Goal: Find contact information: Obtain details needed to contact an individual or organization

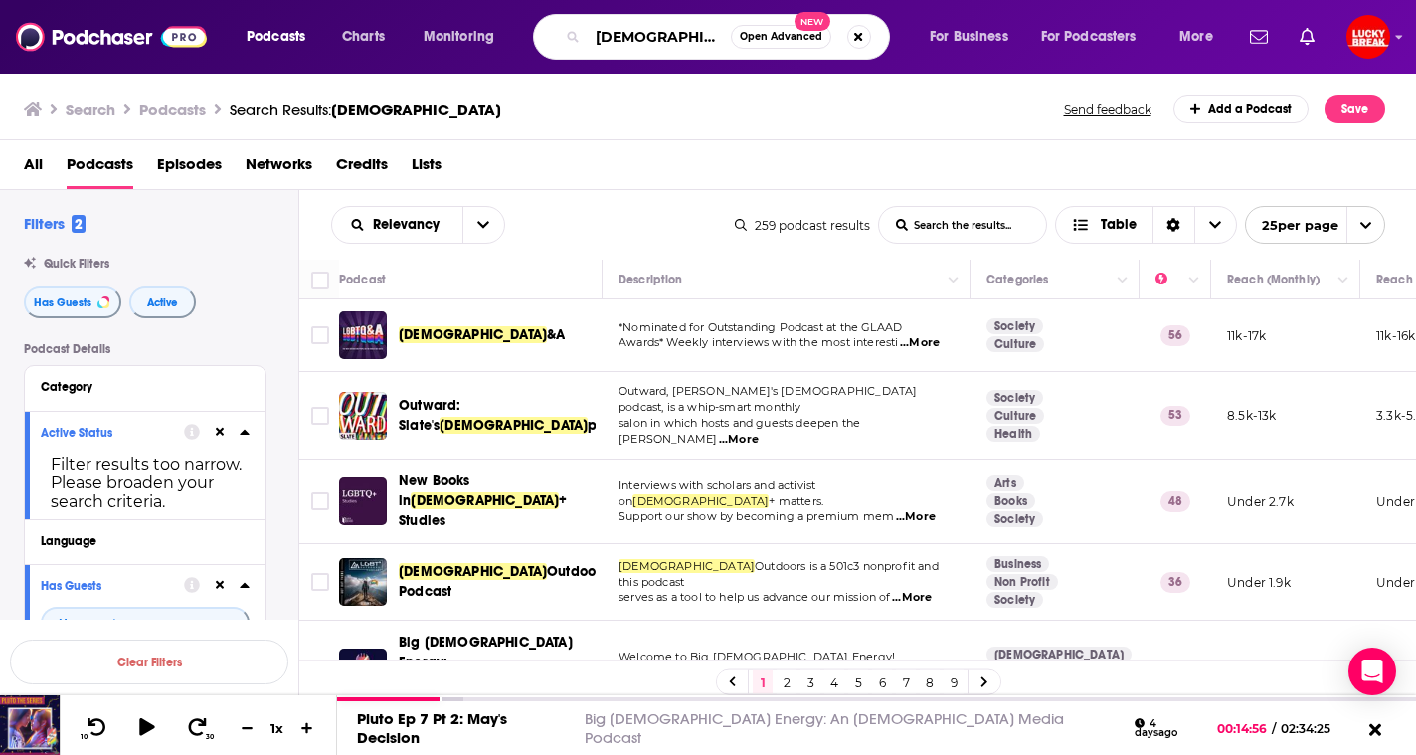
click at [605, 39] on input "[DEMOGRAPHIC_DATA]" at bounding box center [659, 37] width 143 height 32
type input "u"
type input "[DEMOGRAPHIC_DATA]"
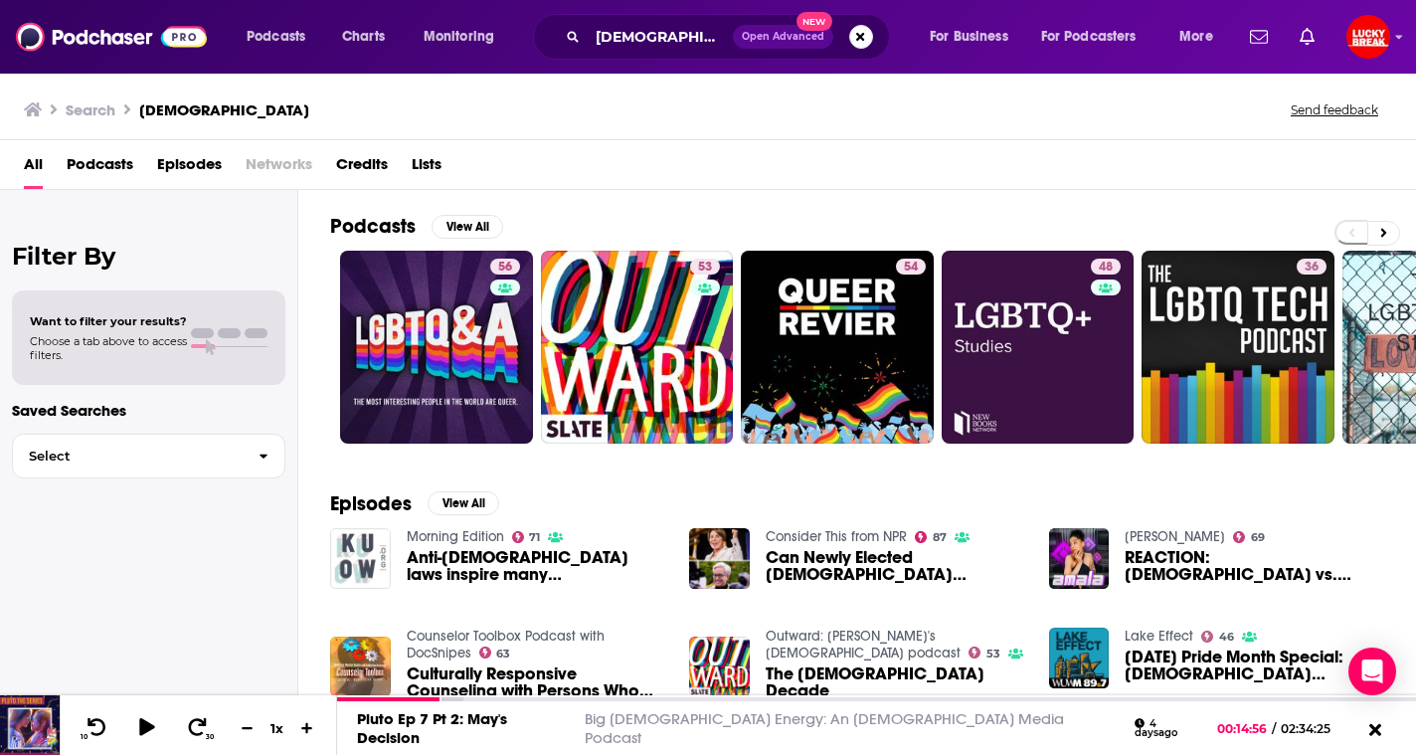
click at [101, 169] on span "Podcasts" at bounding box center [100, 168] width 67 height 41
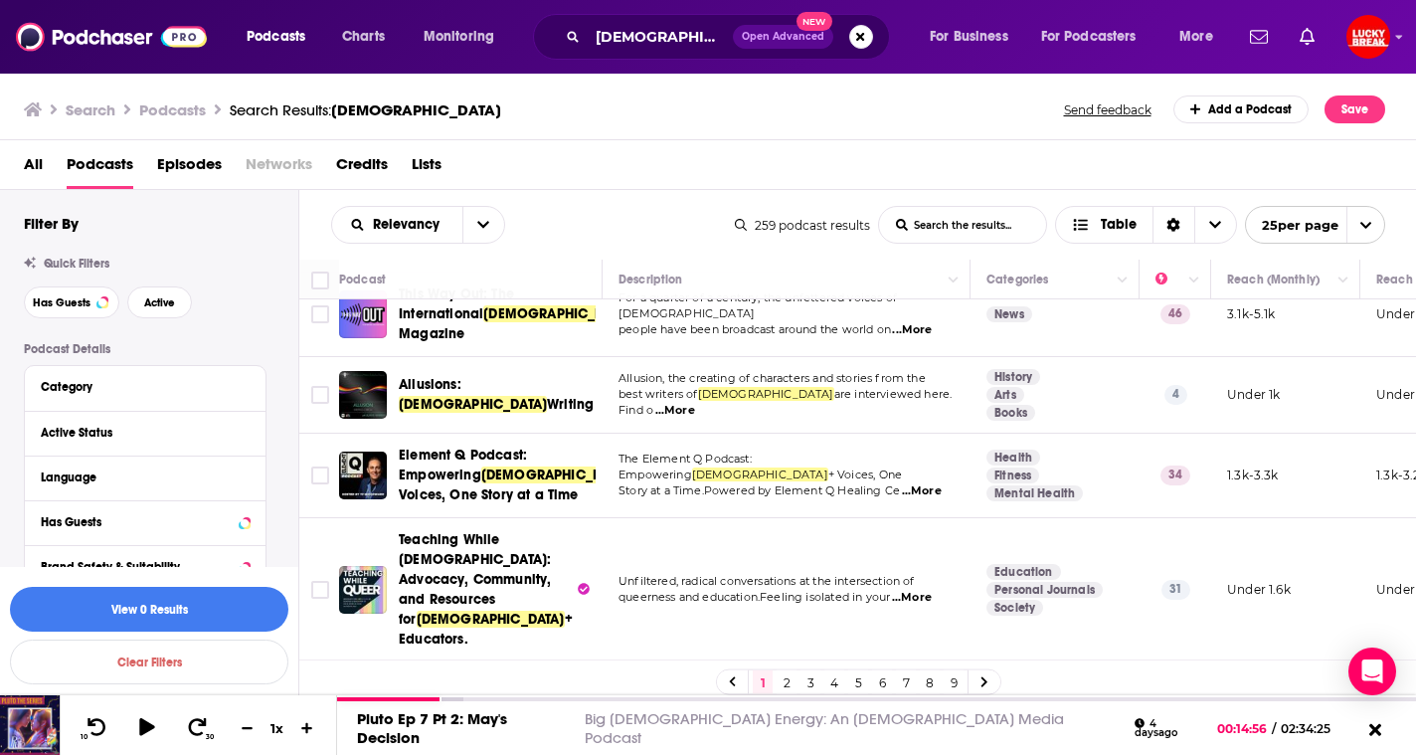
scroll to position [859, 0]
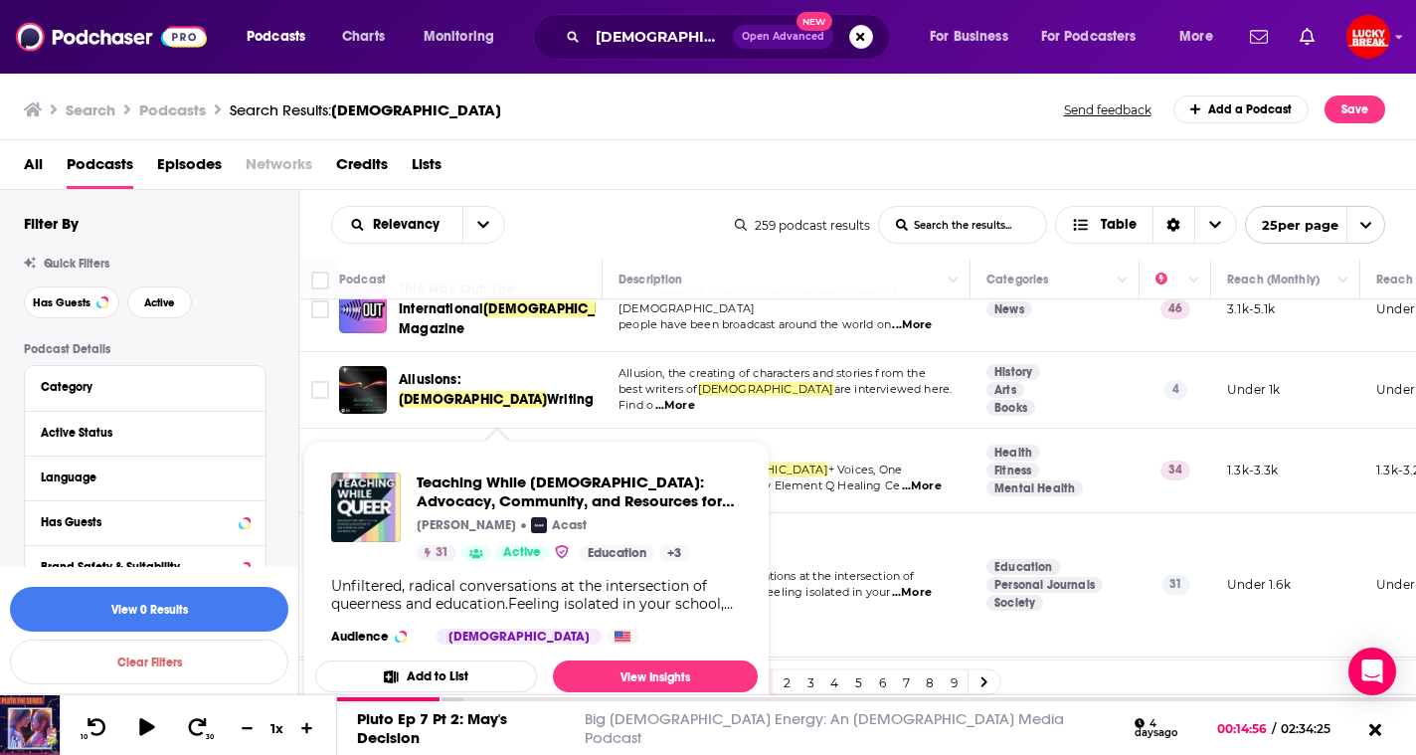
click at [451, 526] on span "Teaching While [DEMOGRAPHIC_DATA]: Advocacy, Community, and Resources for" at bounding box center [475, 574] width 152 height 96
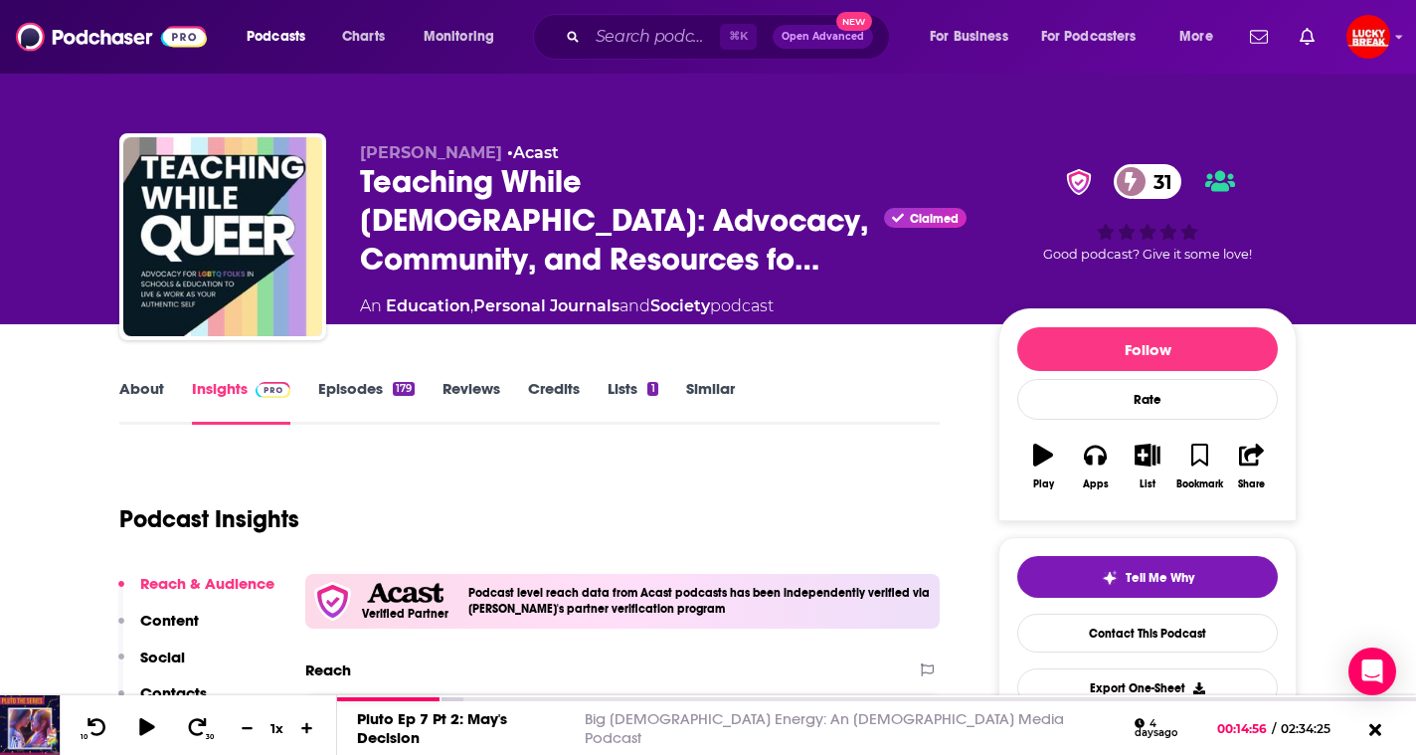
scroll to position [191, 0]
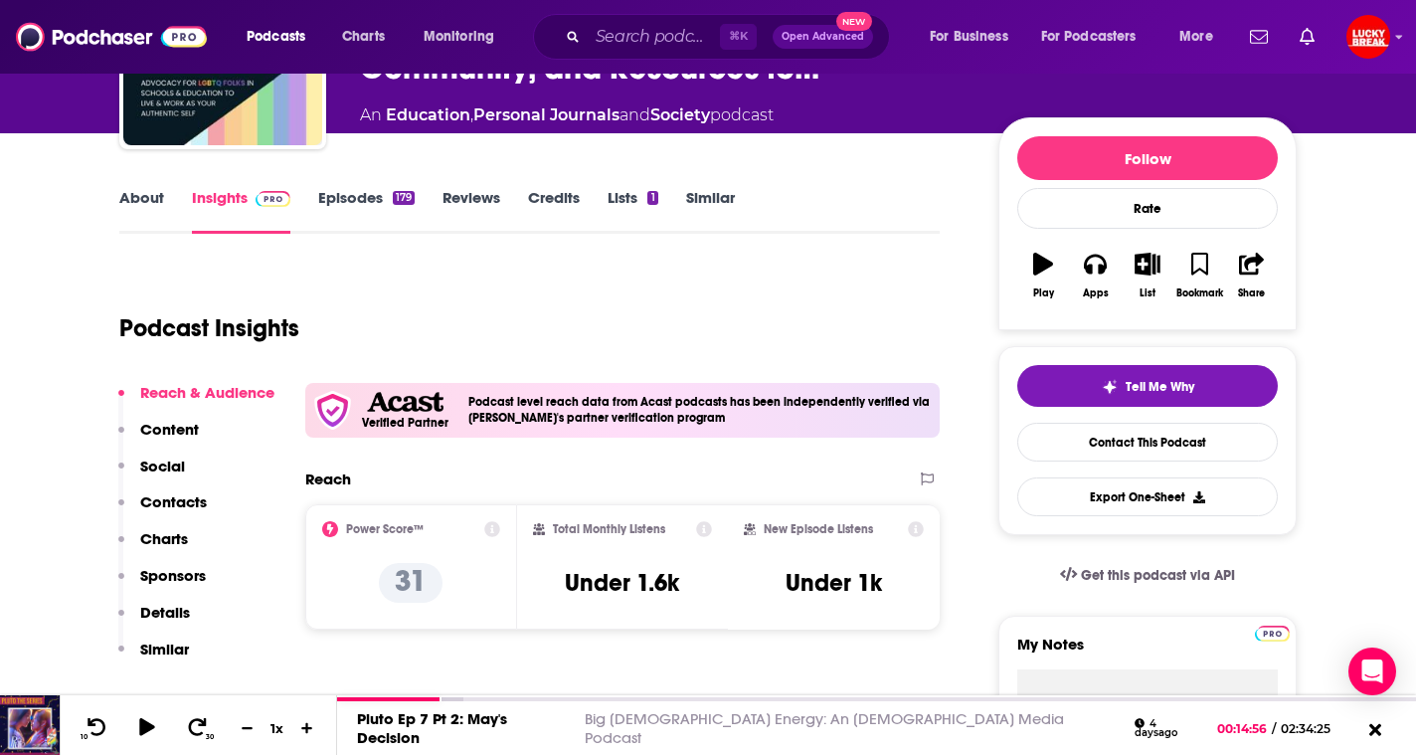
click at [158, 189] on link "About" at bounding box center [141, 211] width 45 height 46
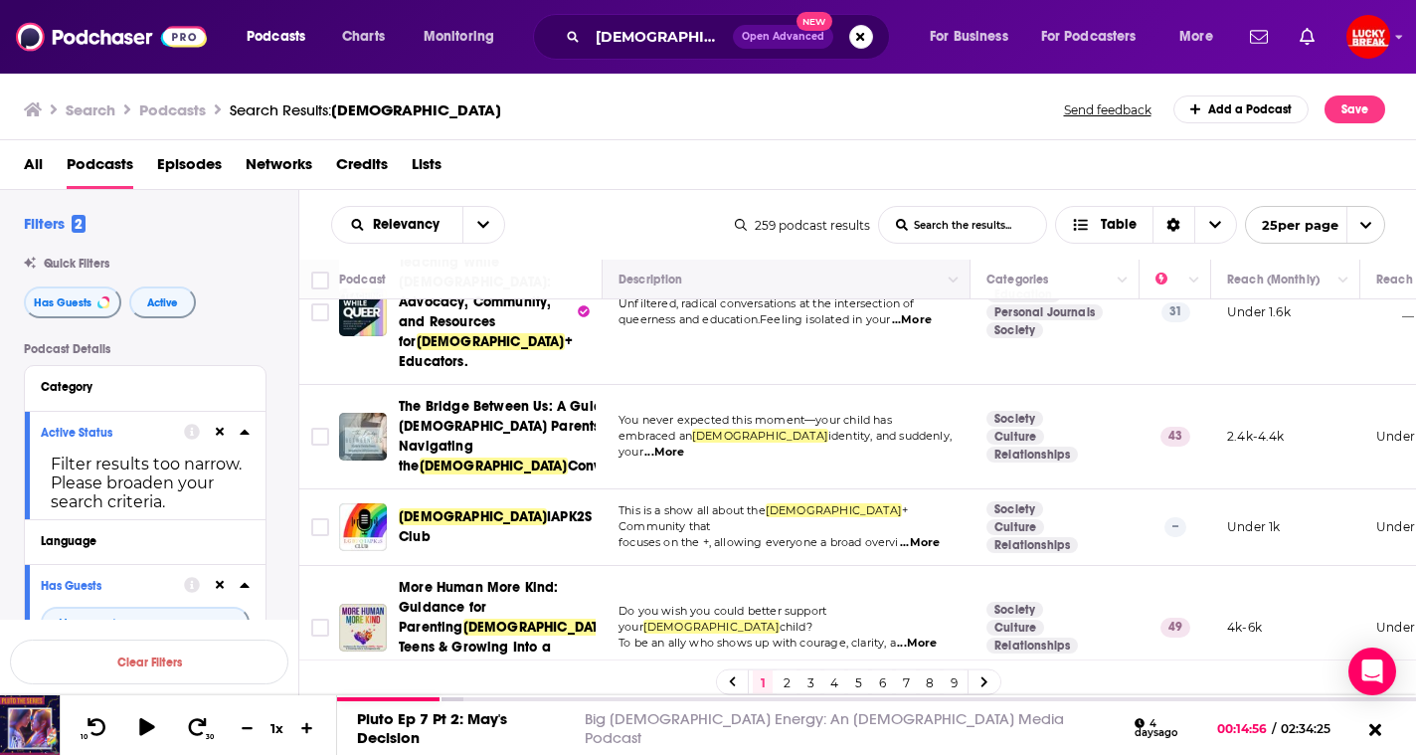
scroll to position [1243, 0]
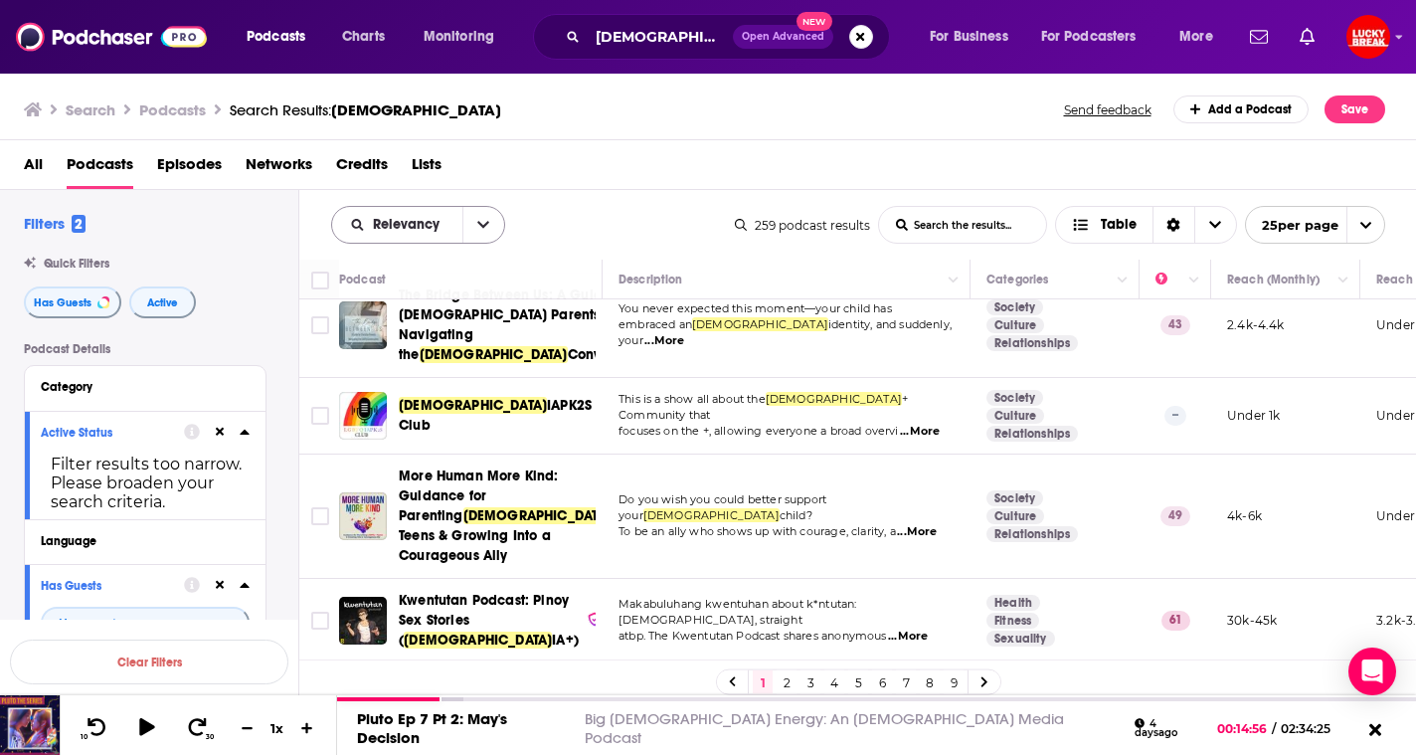
click at [470, 217] on button "open menu" at bounding box center [484, 225] width 42 height 36
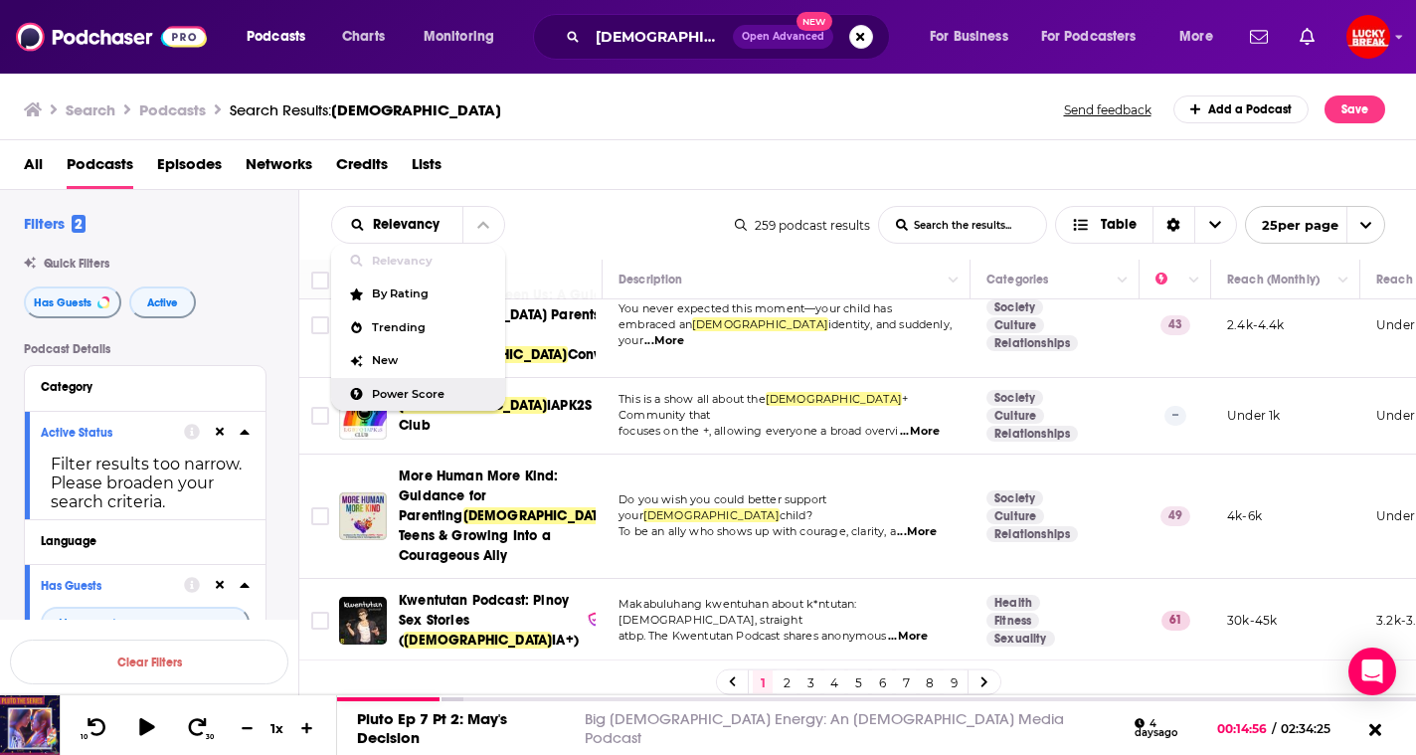
click at [406, 394] on span "Power Score" at bounding box center [430, 394] width 117 height 11
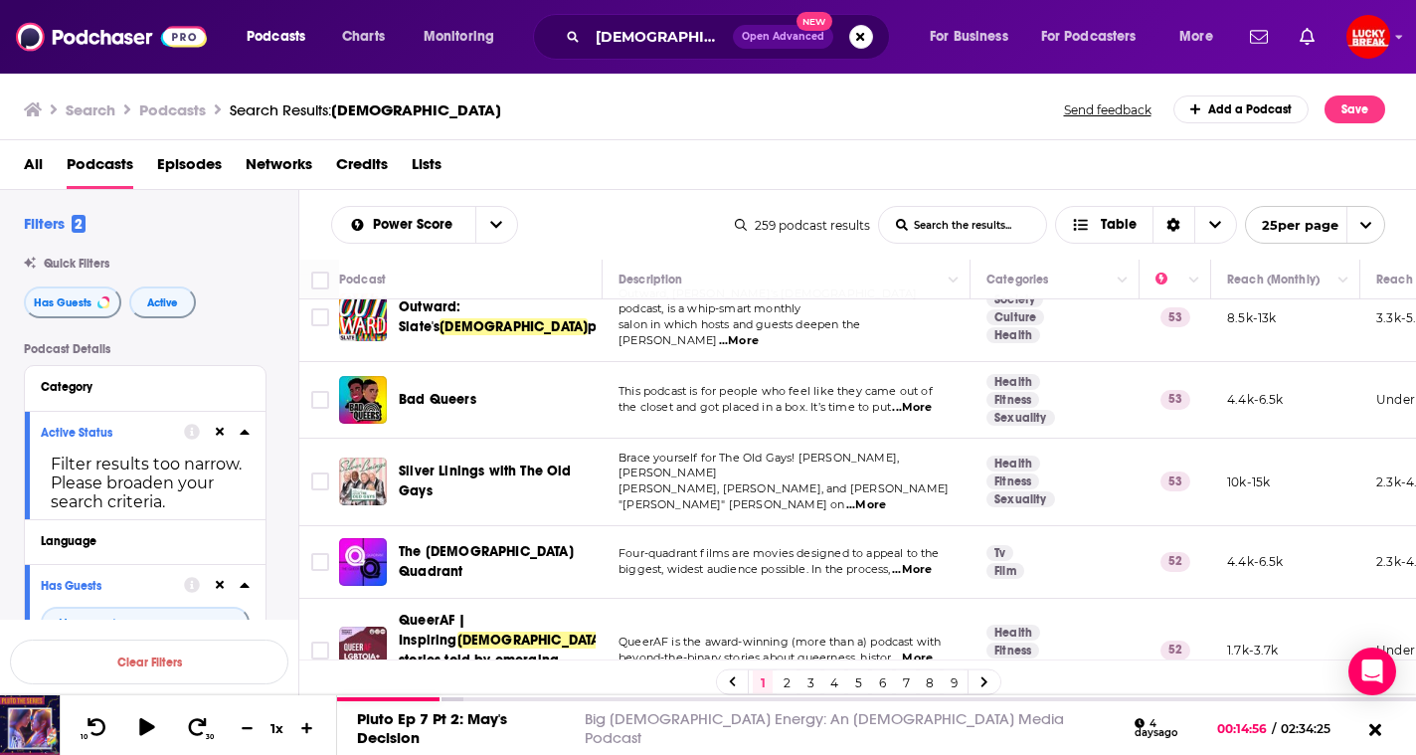
scroll to position [1497, 0]
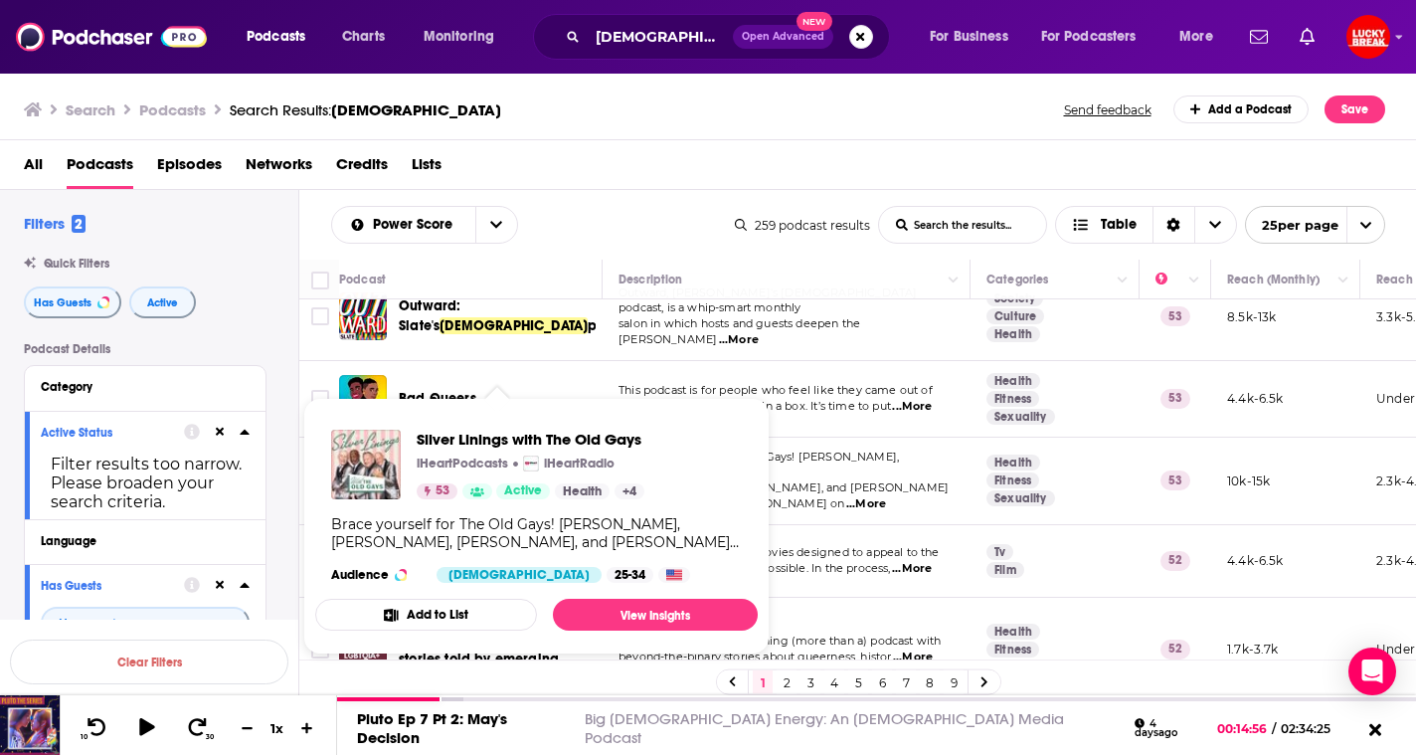
click at [472, 462] on span "Silver Linings with The Old Gays" at bounding box center [485, 480] width 173 height 37
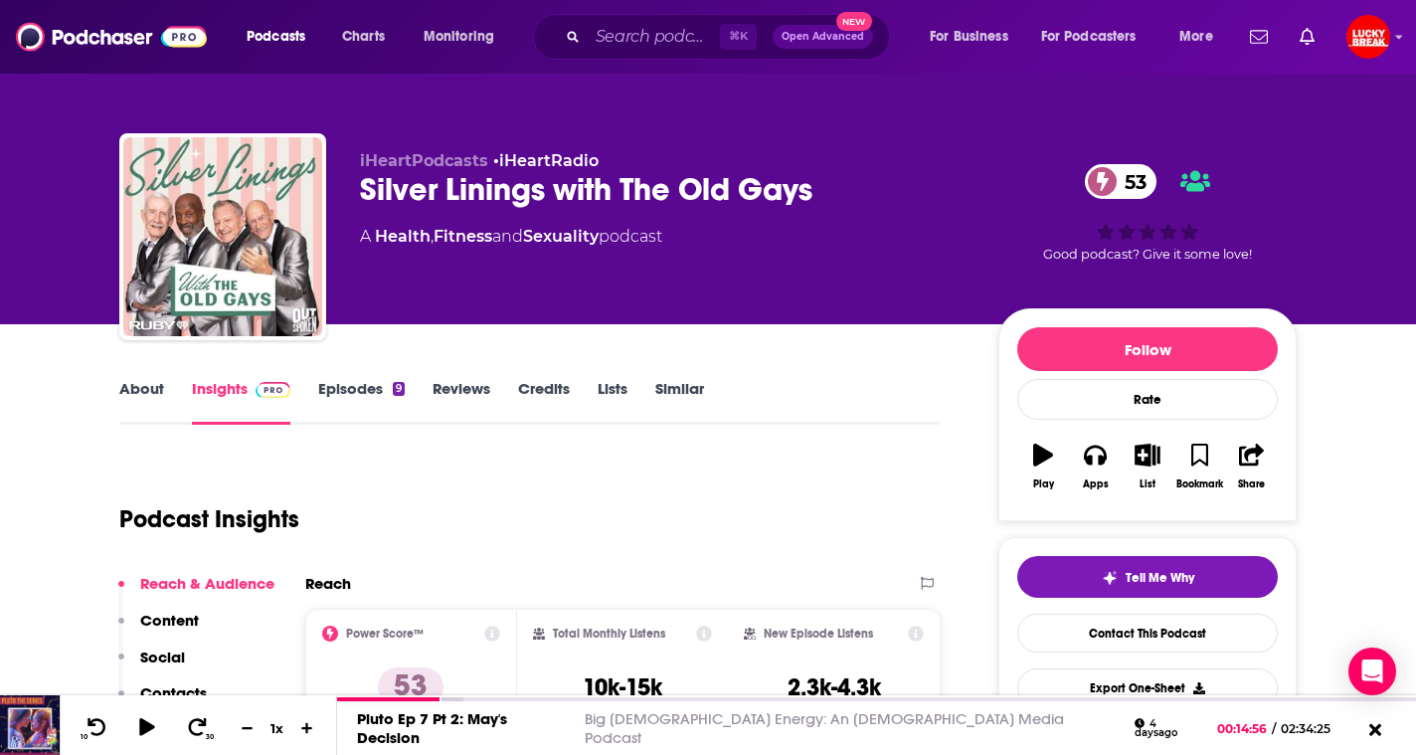
click at [141, 395] on link "About" at bounding box center [141, 402] width 45 height 46
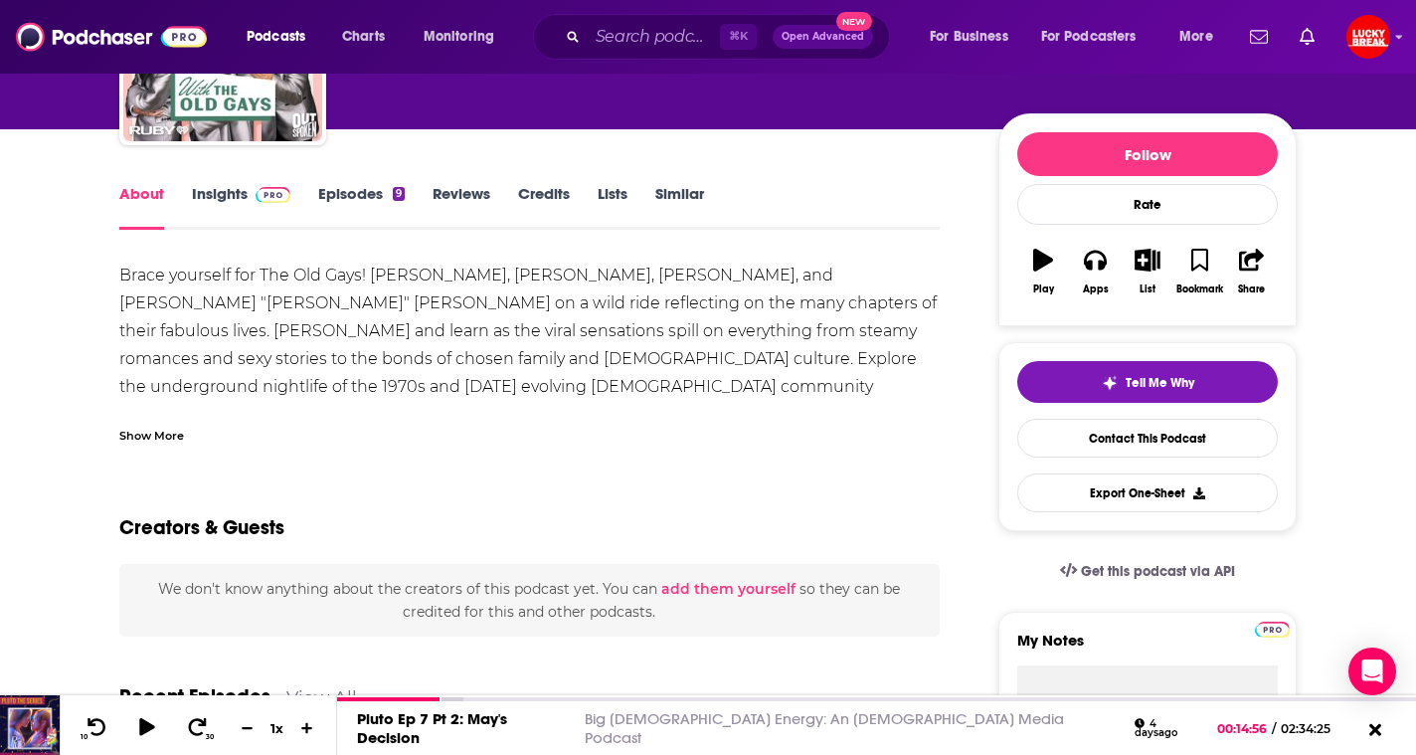
scroll to position [194, 0]
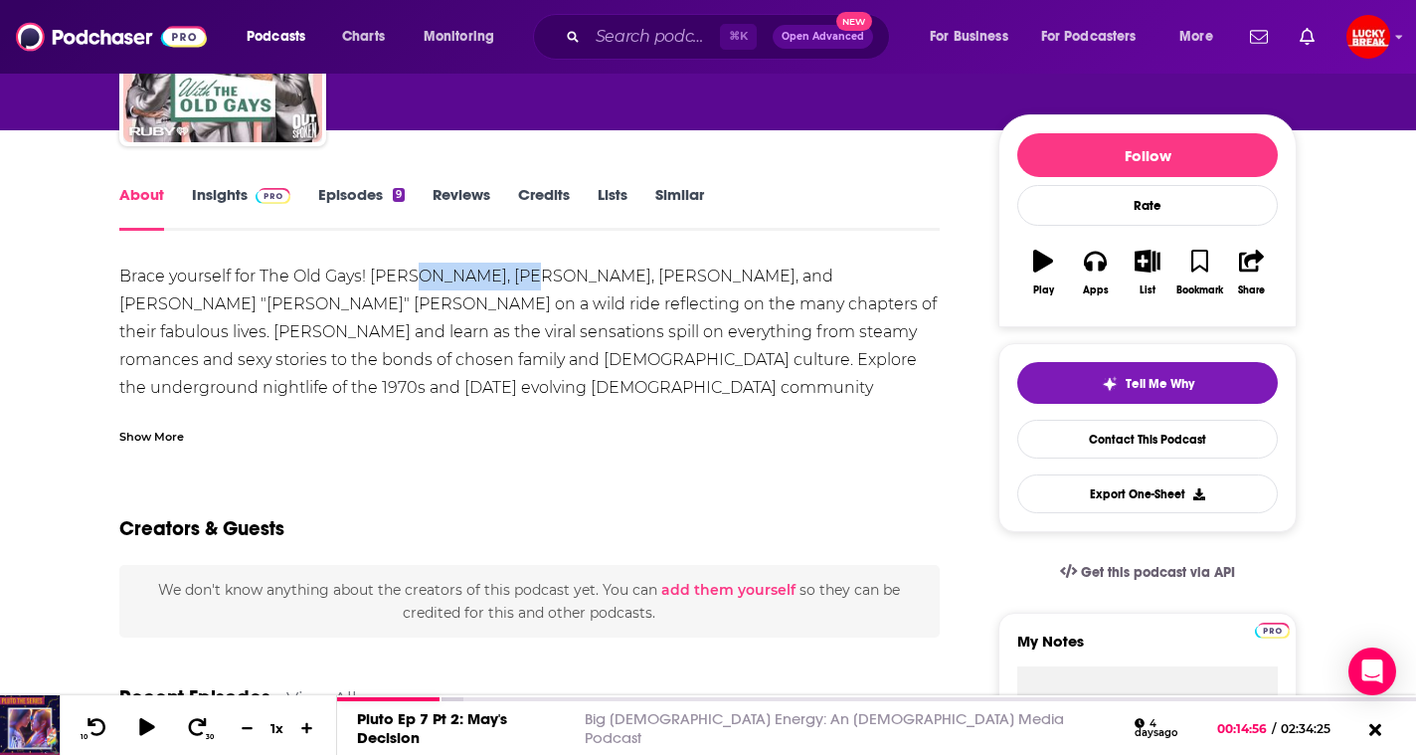
drag, startPoint x: 521, startPoint y: 278, endPoint x: 407, endPoint y: 278, distance: 114.4
click at [407, 278] on div "Brace yourself for The Old Gays! [PERSON_NAME], [PERSON_NAME], [PERSON_NAME], a…" at bounding box center [529, 374] width 821 height 223
copy div "[PERSON_NAME]"
click at [352, 198] on link "Episodes 9" at bounding box center [361, 208] width 87 height 46
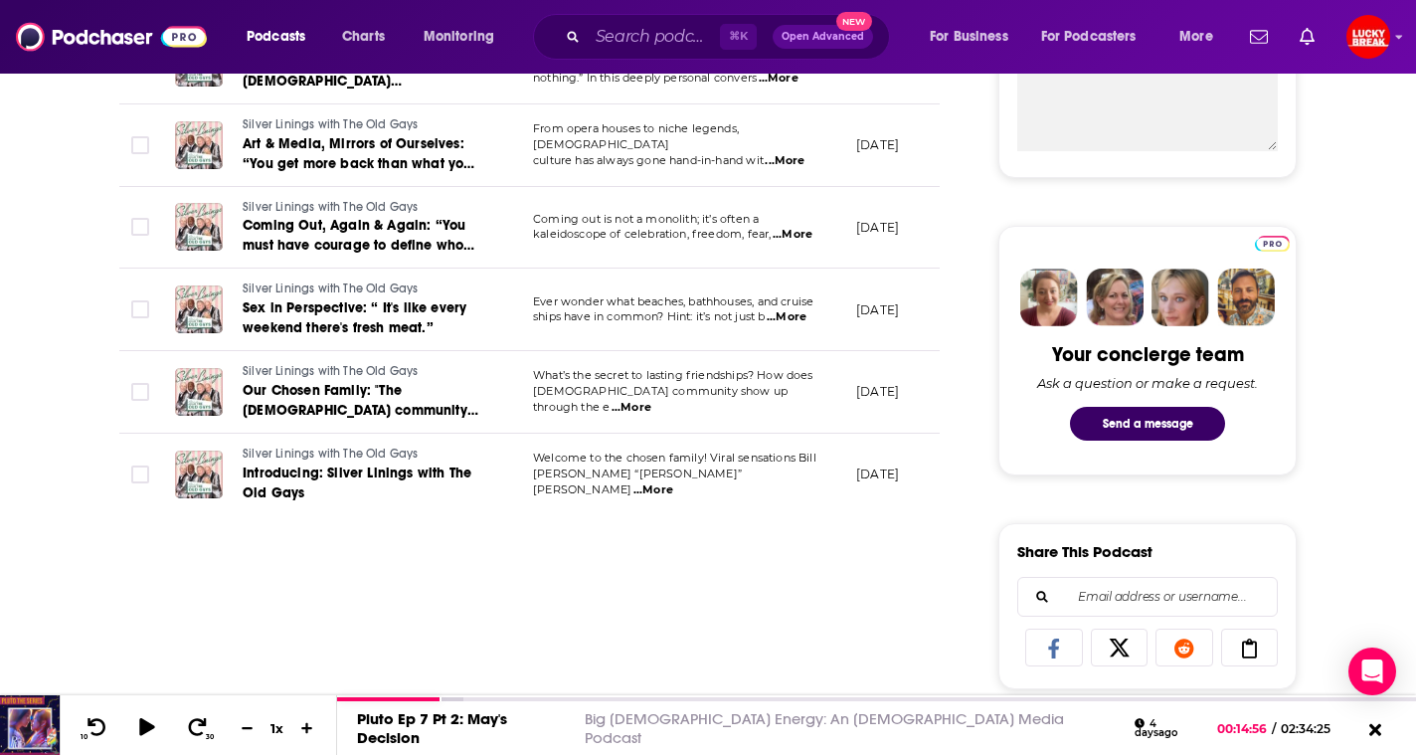
scroll to position [797, 0]
click at [673, 483] on span "...More" at bounding box center [654, 491] width 40 height 16
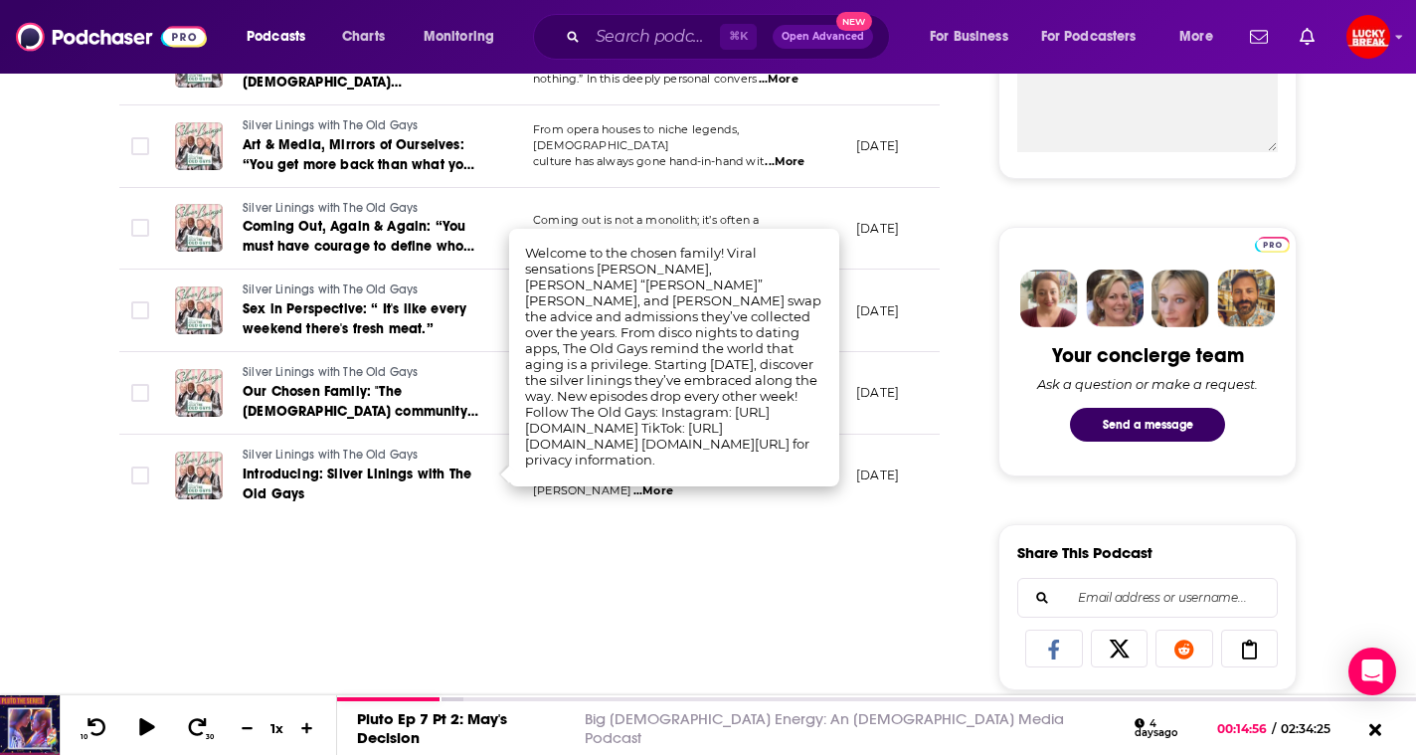
scroll to position [0, 0]
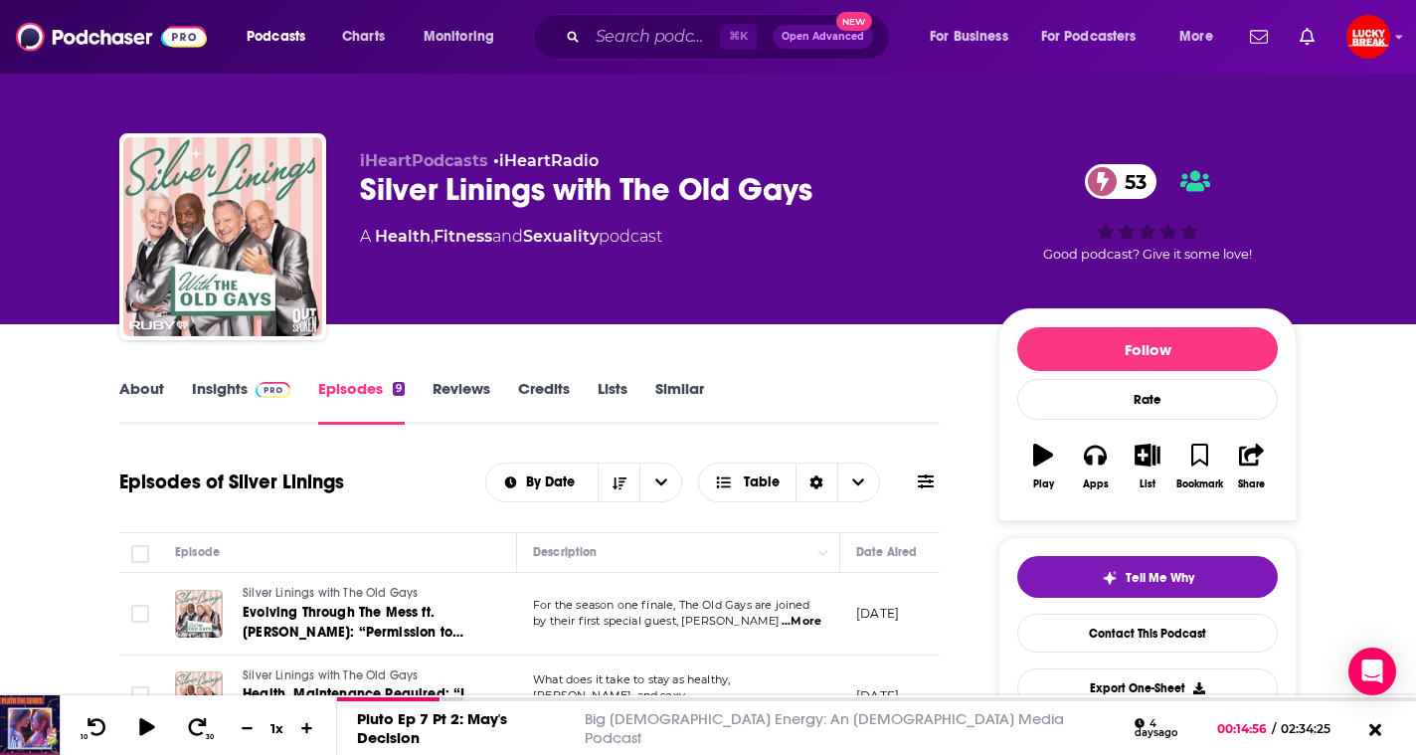
click at [239, 387] on link "Insights" at bounding box center [241, 402] width 98 height 46
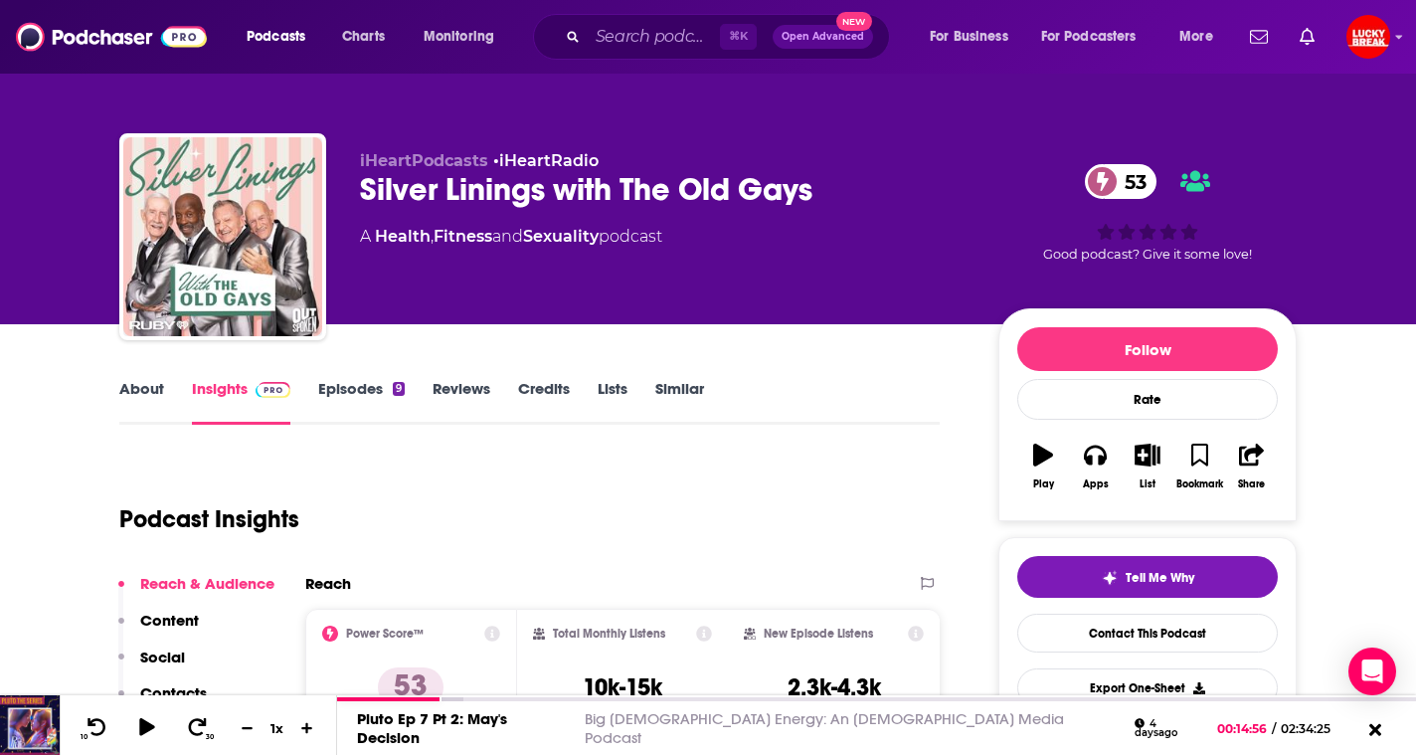
click at [139, 420] on link "About" at bounding box center [141, 402] width 45 height 46
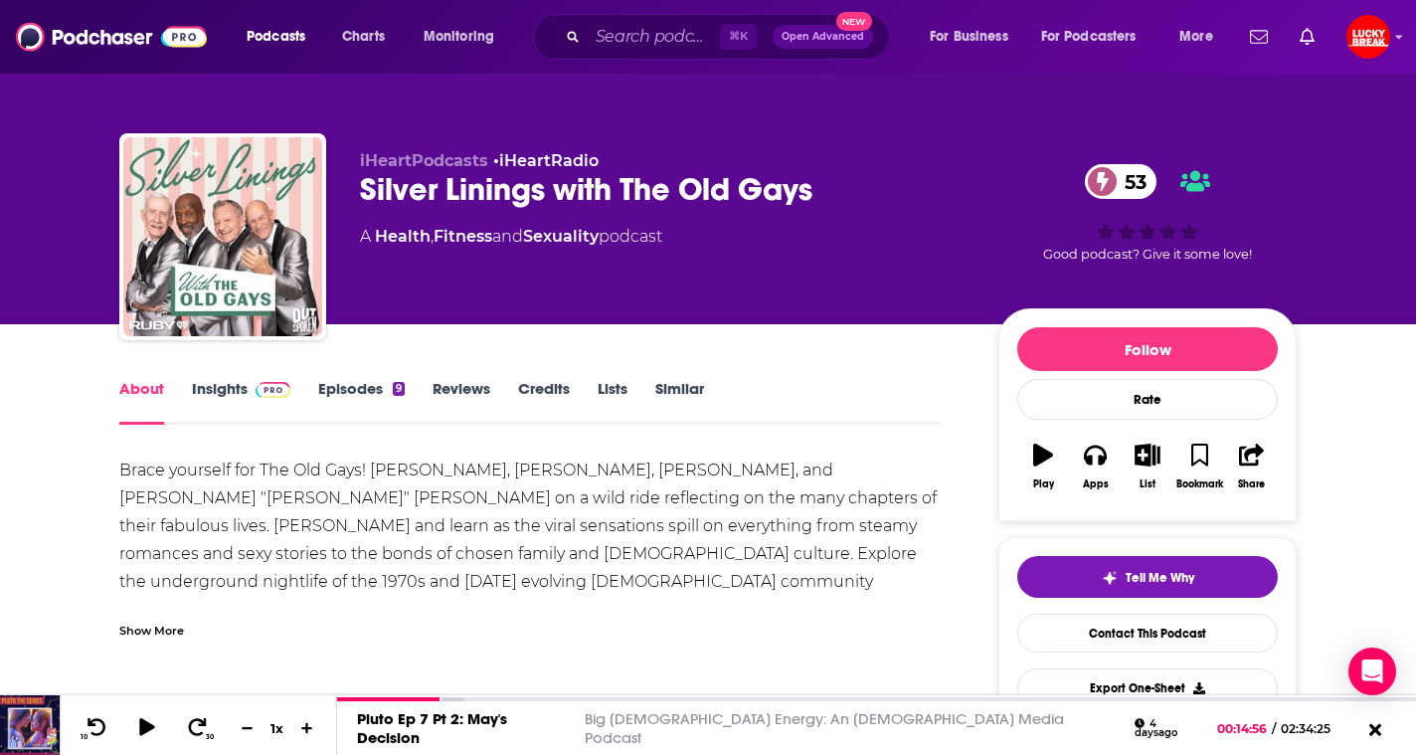
scroll to position [133, 0]
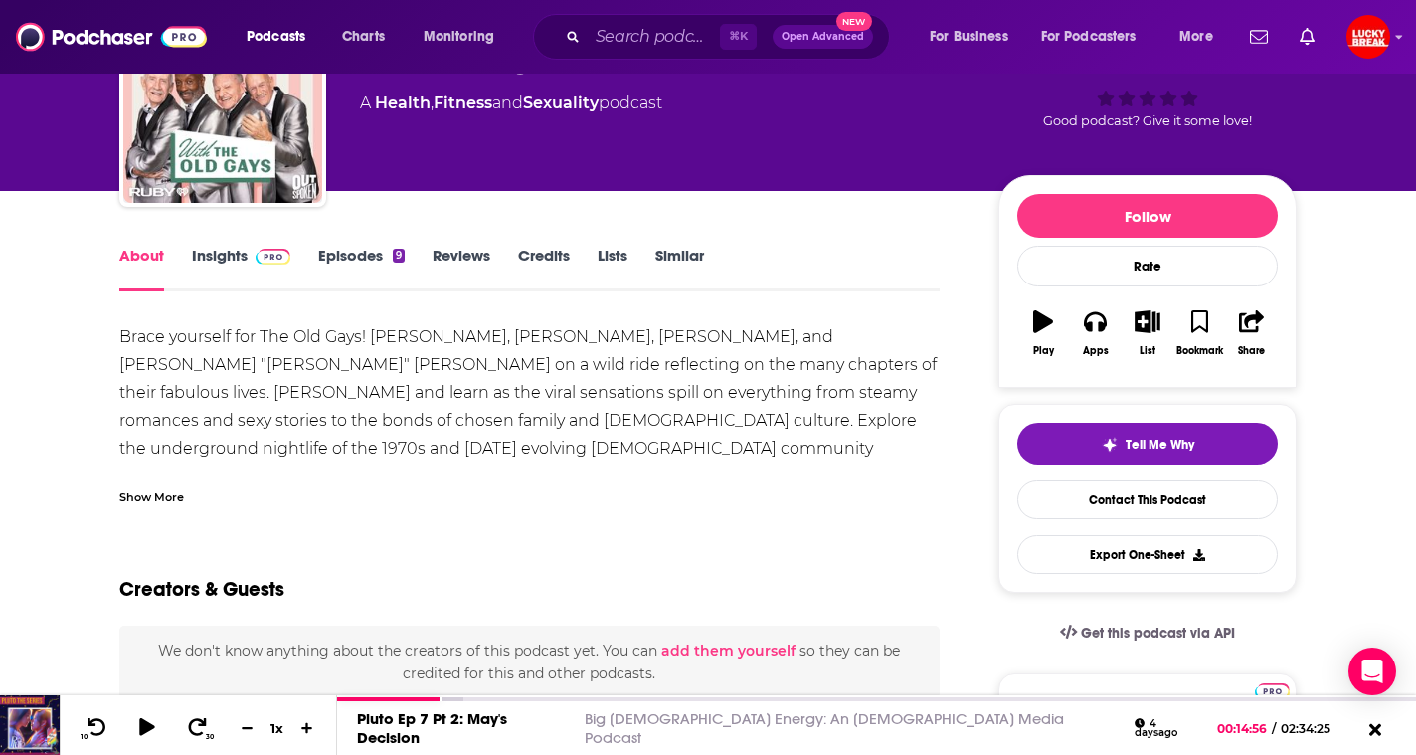
click at [156, 500] on div "Show More" at bounding box center [151, 495] width 65 height 19
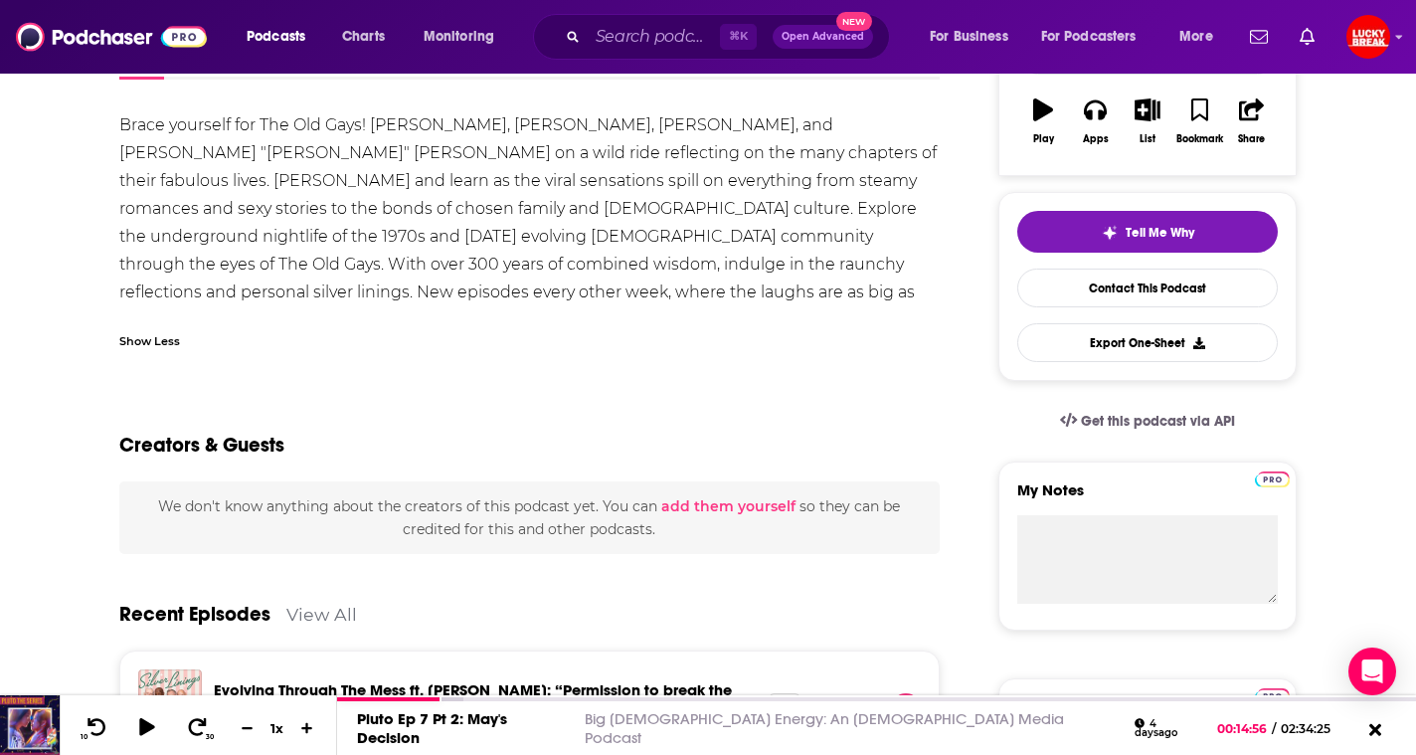
scroll to position [0, 0]
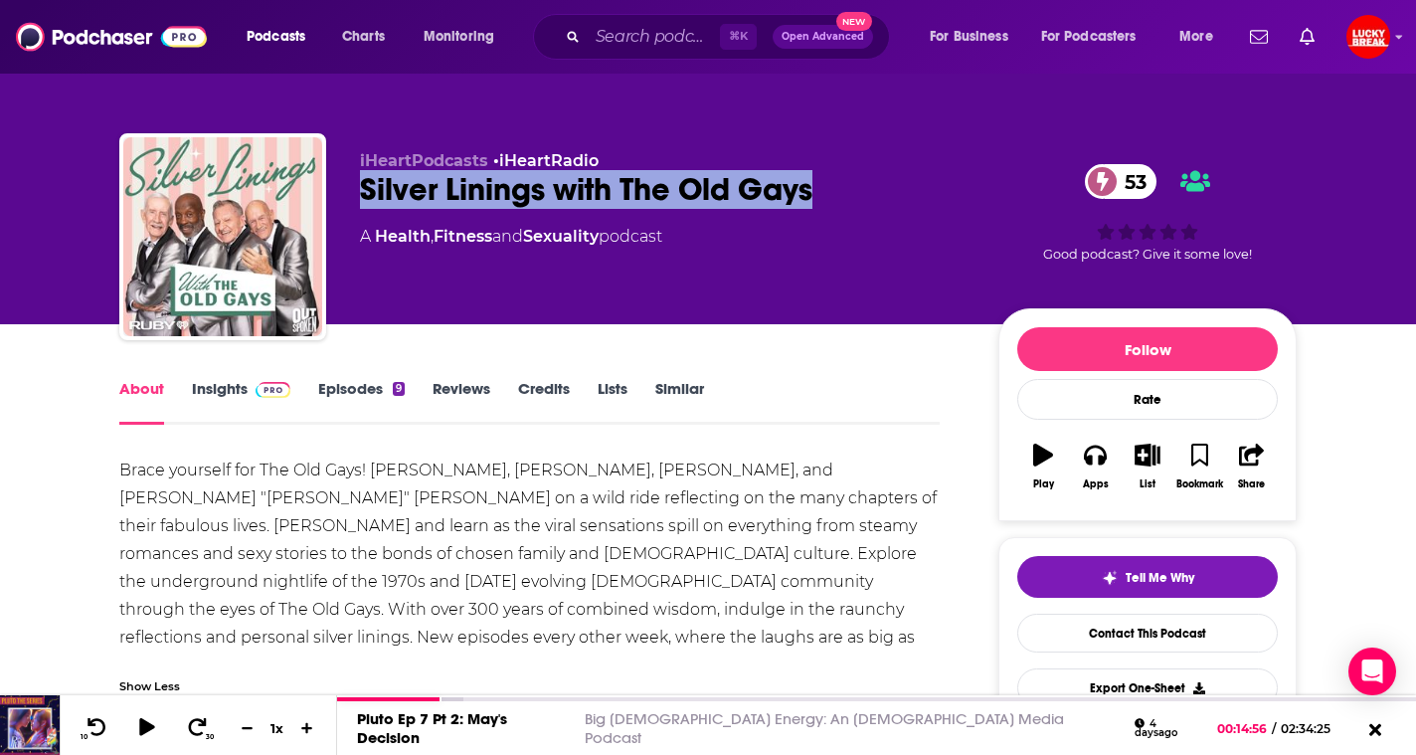
drag, startPoint x: 823, startPoint y: 186, endPoint x: 361, endPoint y: 189, distance: 461.6
click at [360, 189] on div "Silver Linings with The Old Gays 53" at bounding box center [663, 189] width 607 height 39
copy h1 "Silver Linings with The Old Gays"
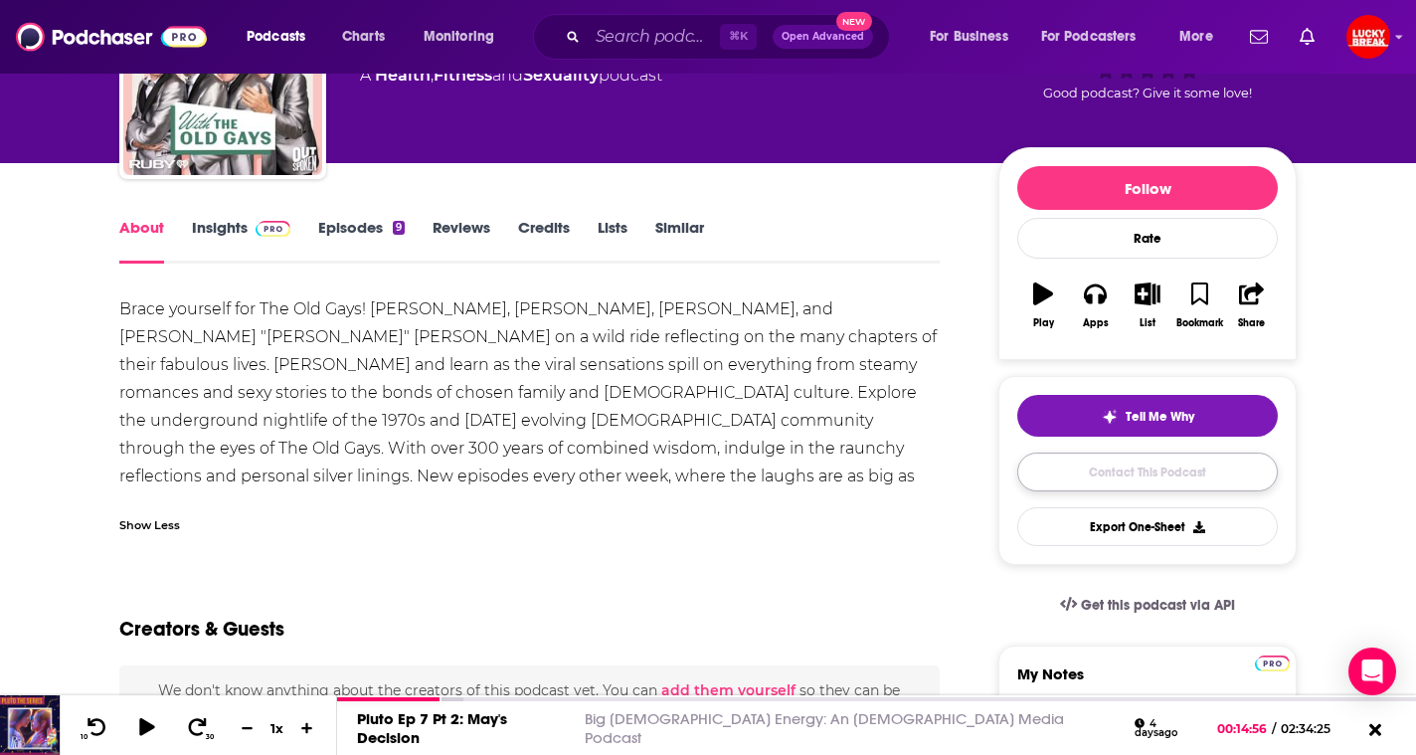
click at [1143, 474] on link "Contact This Podcast" at bounding box center [1148, 472] width 261 height 39
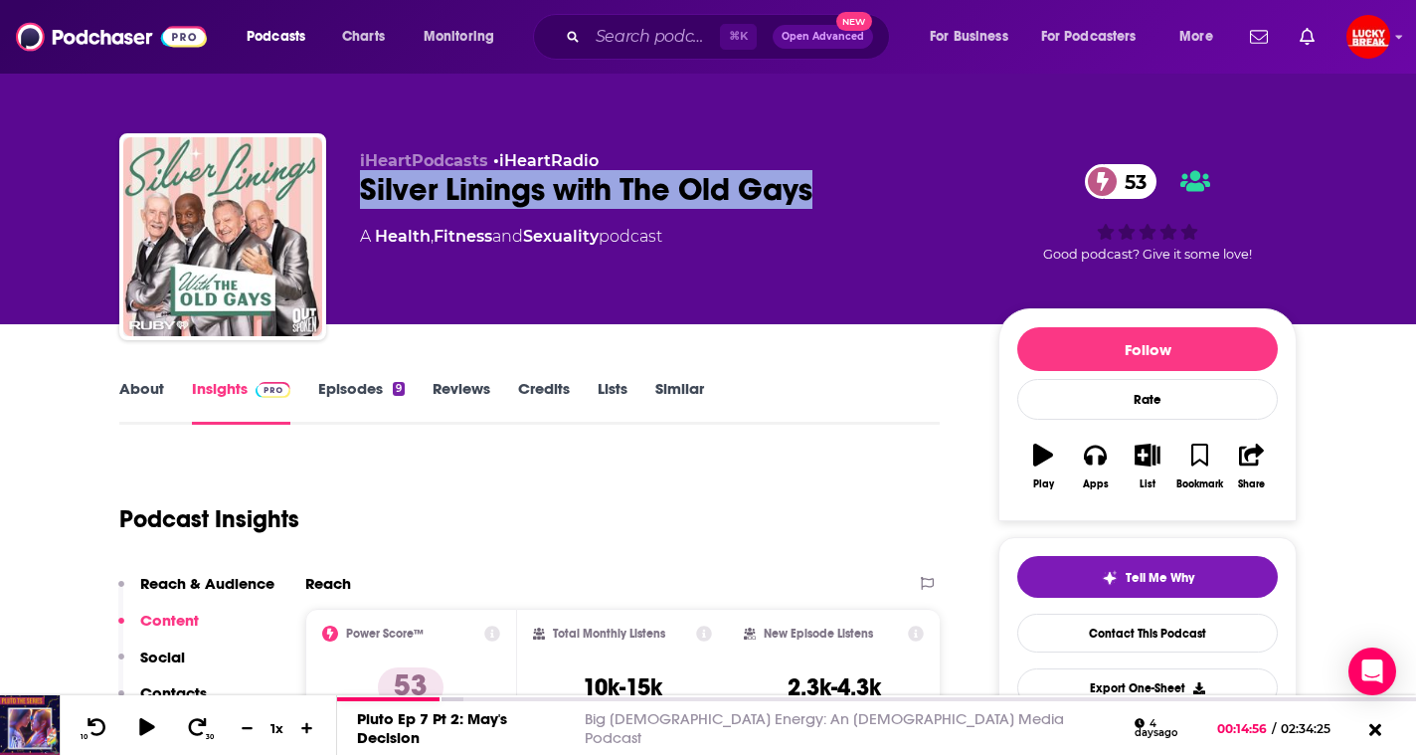
drag, startPoint x: 838, startPoint y: 198, endPoint x: 351, endPoint y: 203, distance: 486.4
click at [350, 203] on div "iHeartPodcasts • iHeartRadio Silver Linings with The Old Gays 53 A Health , Fit…" at bounding box center [708, 240] width 1178 height 215
copy h2 "Silver Linings with The Old Gays"
